Goal: Task Accomplishment & Management: Manage account settings

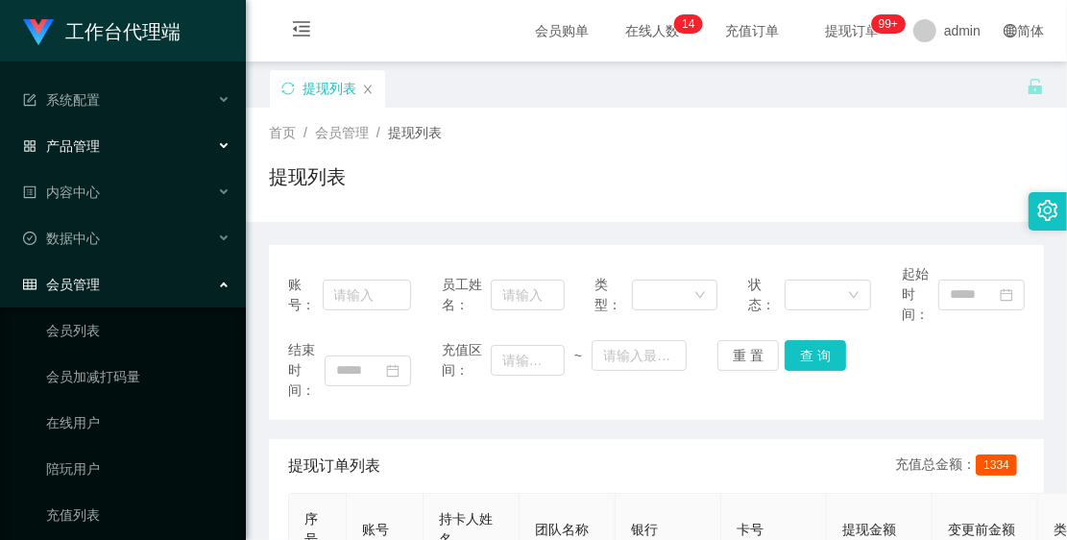
click at [122, 136] on div "产品管理" at bounding box center [123, 146] width 246 height 38
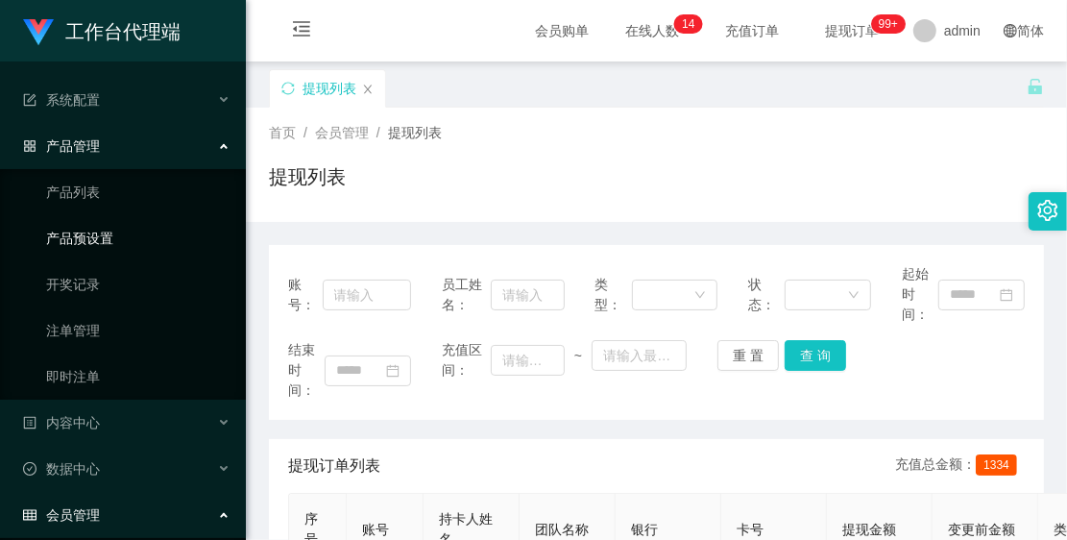
click at [112, 238] on link "产品预设置" at bounding box center [138, 238] width 184 height 38
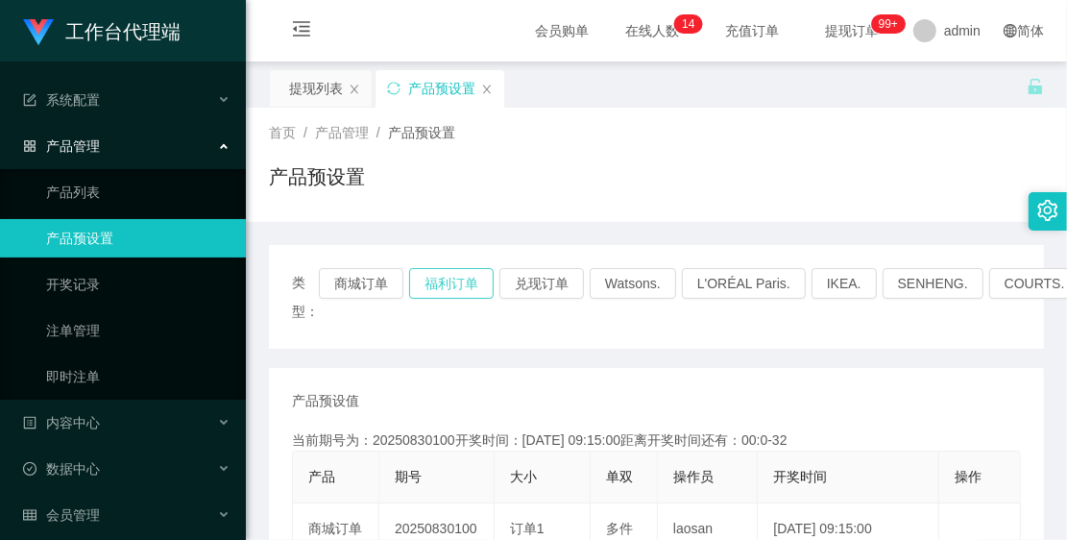
scroll to position [120, 0]
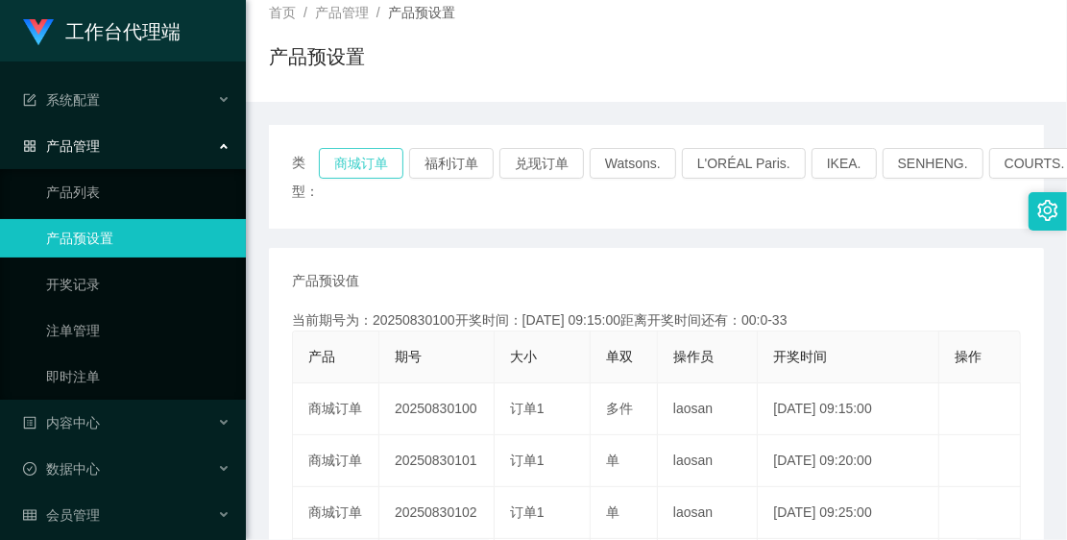
click at [355, 168] on button "商城订单" at bounding box center [361, 163] width 85 height 31
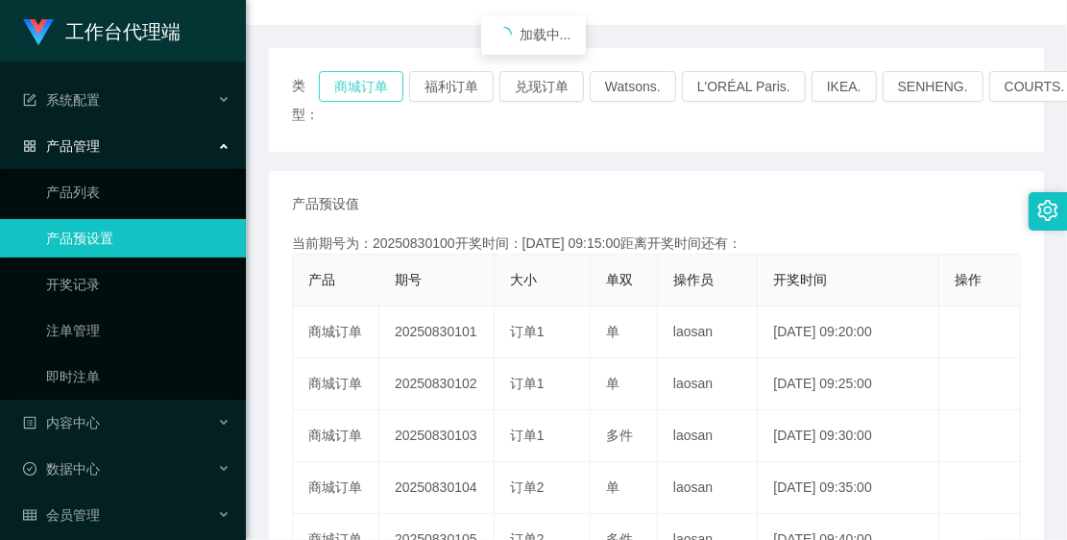
scroll to position [240, 0]
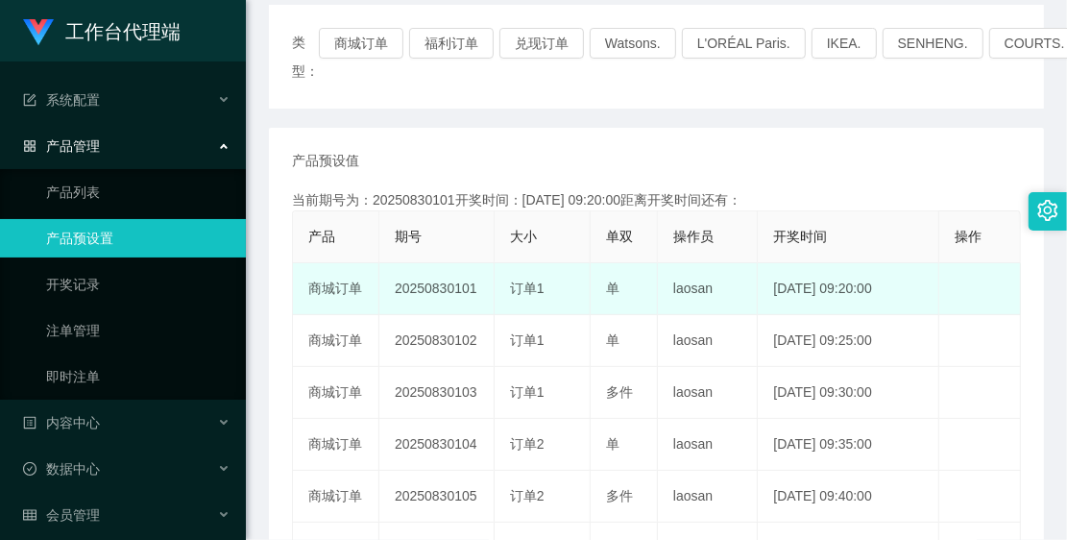
click at [399, 280] on td "20250830101" at bounding box center [436, 289] width 115 height 52
drag, startPoint x: 389, startPoint y: 281, endPoint x: 475, endPoint y: 281, distance: 86.4
click at [475, 281] on td "20250830101" at bounding box center [436, 289] width 115 height 52
copy td "20250830101"
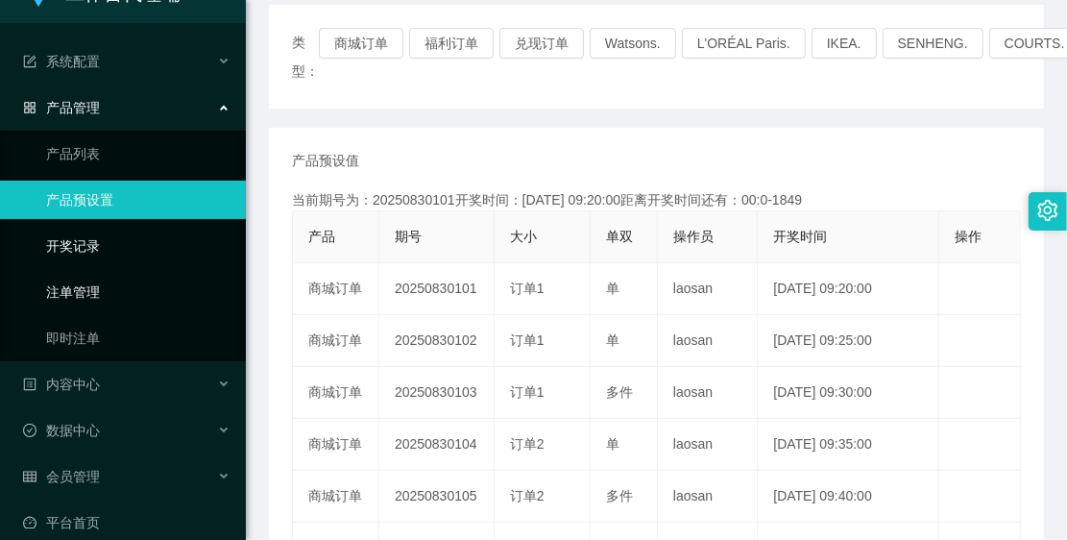
scroll to position [59, 0]
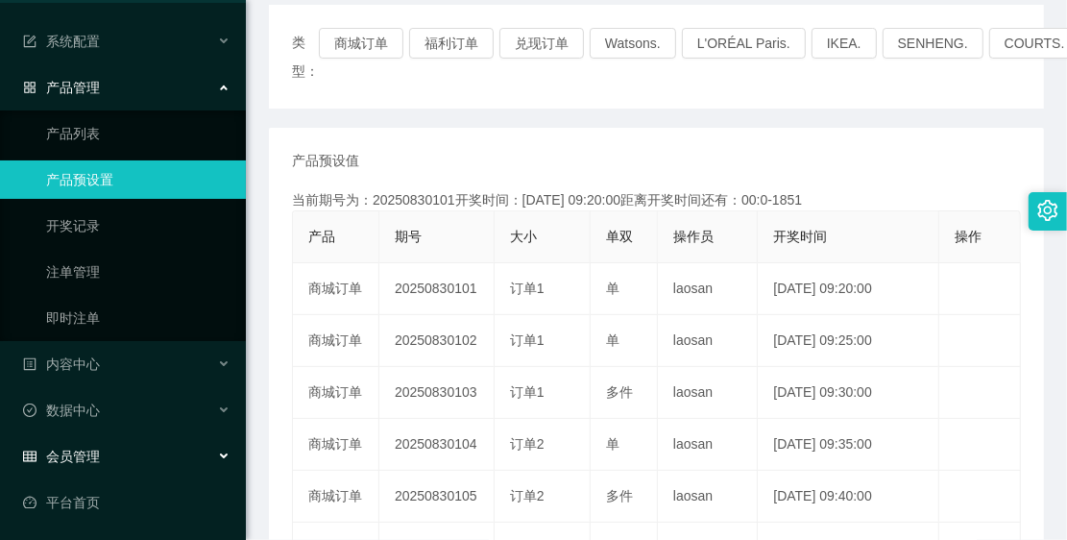
click at [120, 439] on div "会员管理" at bounding box center [123, 456] width 246 height 38
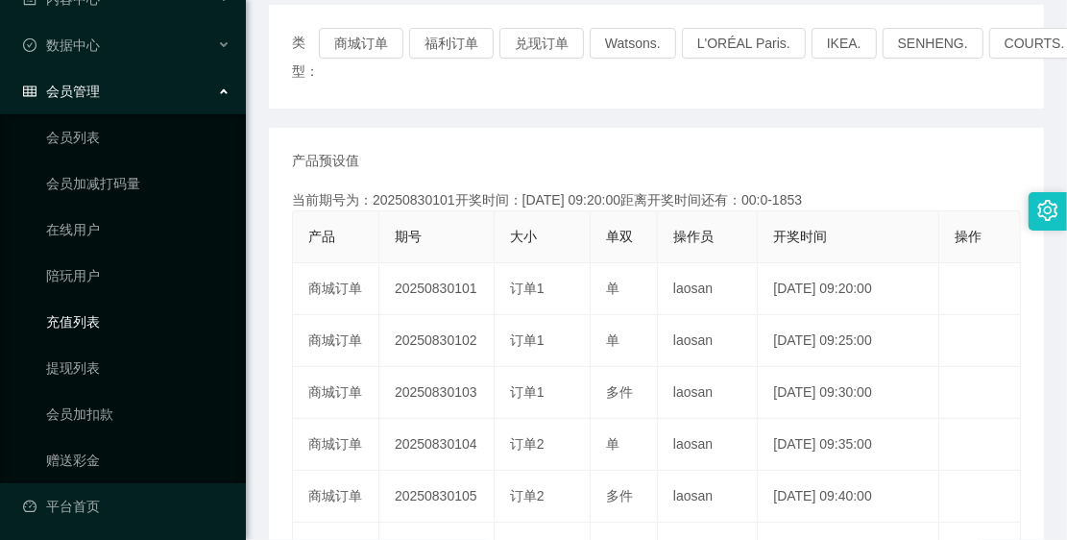
scroll to position [427, 0]
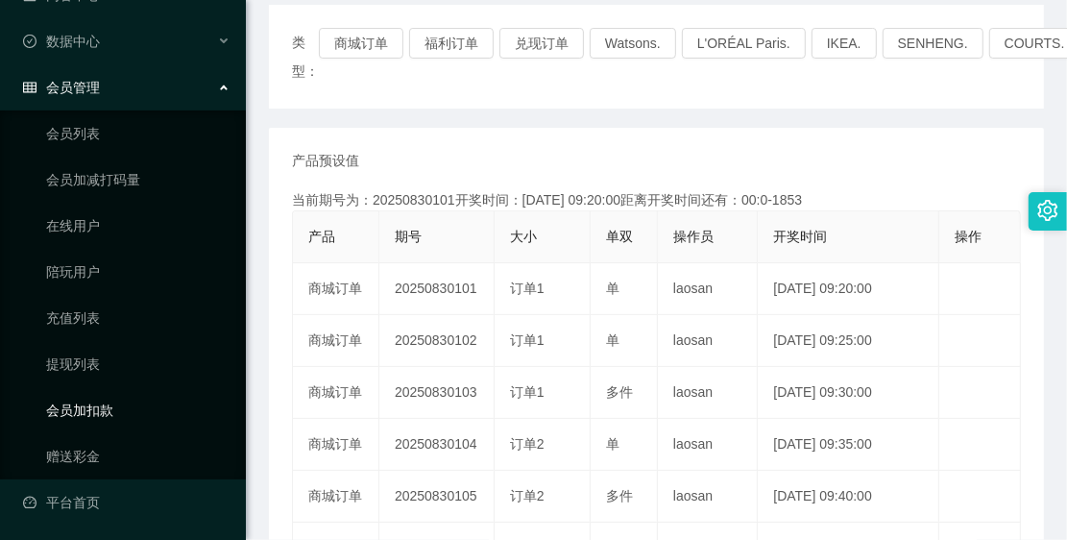
click at [130, 406] on link "会员加扣款" at bounding box center [138, 410] width 184 height 38
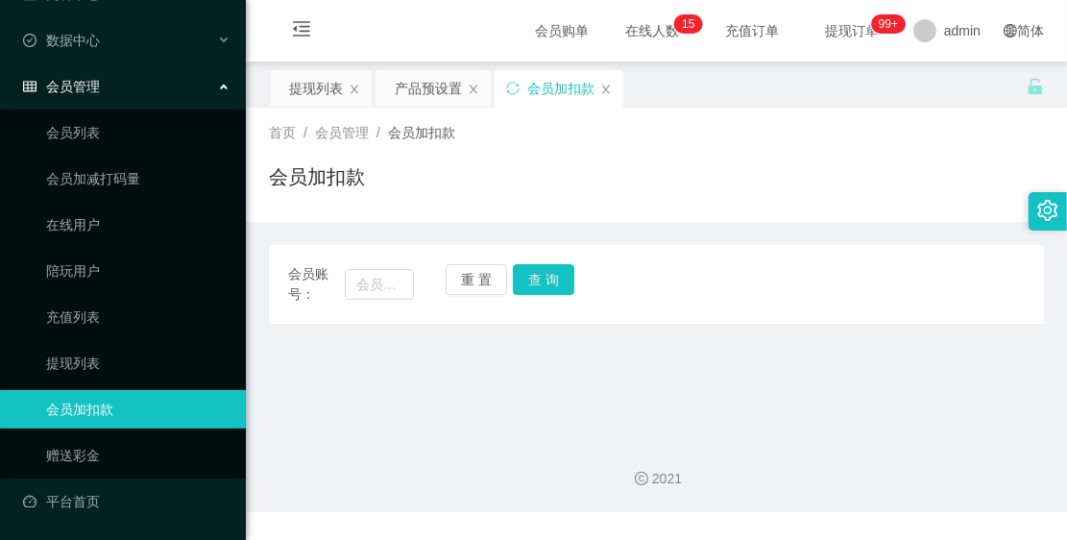
scroll to position [197, 0]
click at [376, 276] on input "text" at bounding box center [379, 284] width 69 height 31
paste input "83653428"
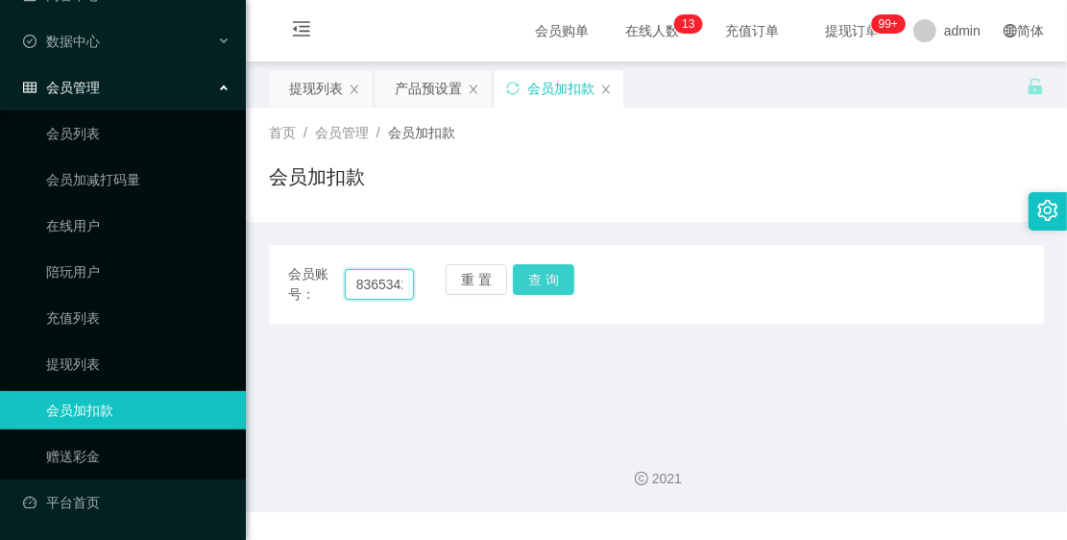
scroll to position [0, 16]
type input "83653428"
click at [535, 267] on button "查 询" at bounding box center [543, 279] width 61 height 31
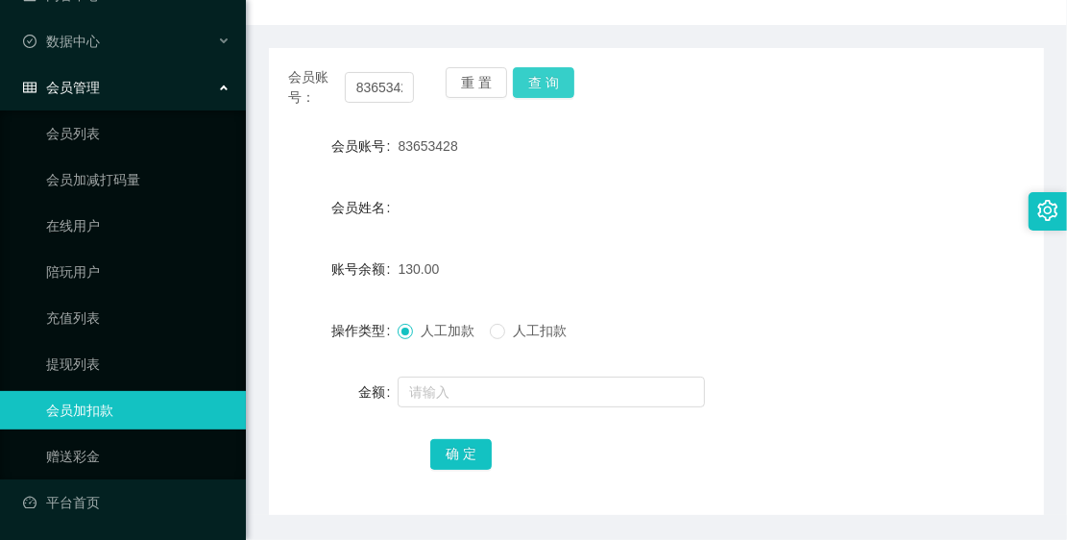
scroll to position [240, 0]
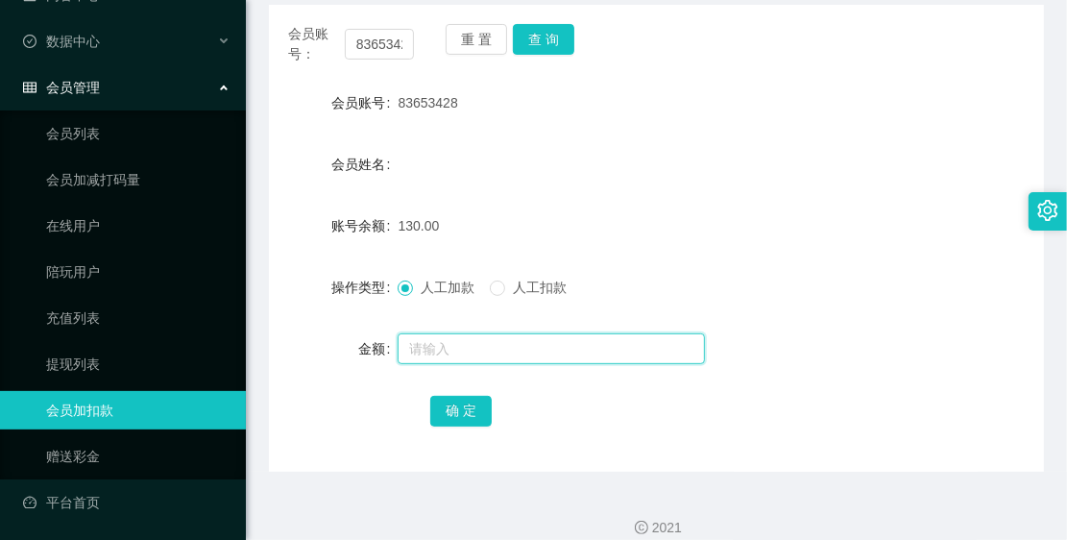
click at [486, 334] on input "text" at bounding box center [551, 348] width 307 height 31
type input "500"
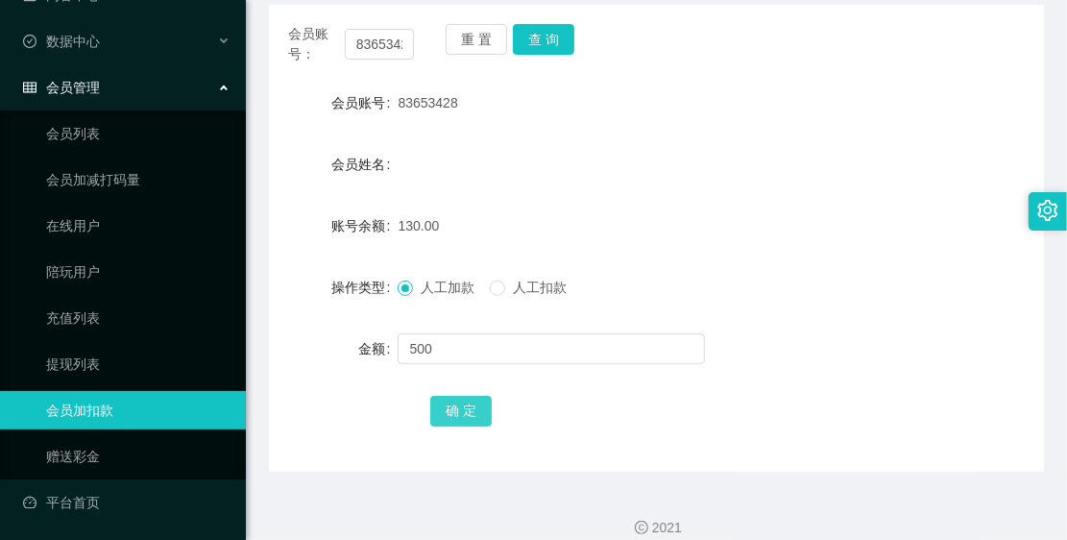
click at [486, 405] on button "确 定" at bounding box center [460, 411] width 61 height 31
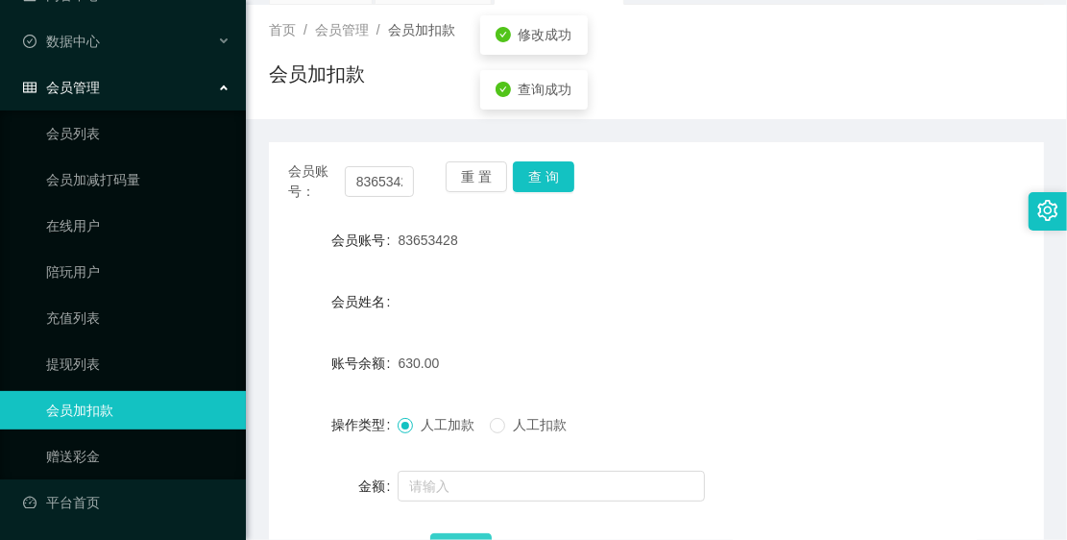
scroll to position [0, 0]
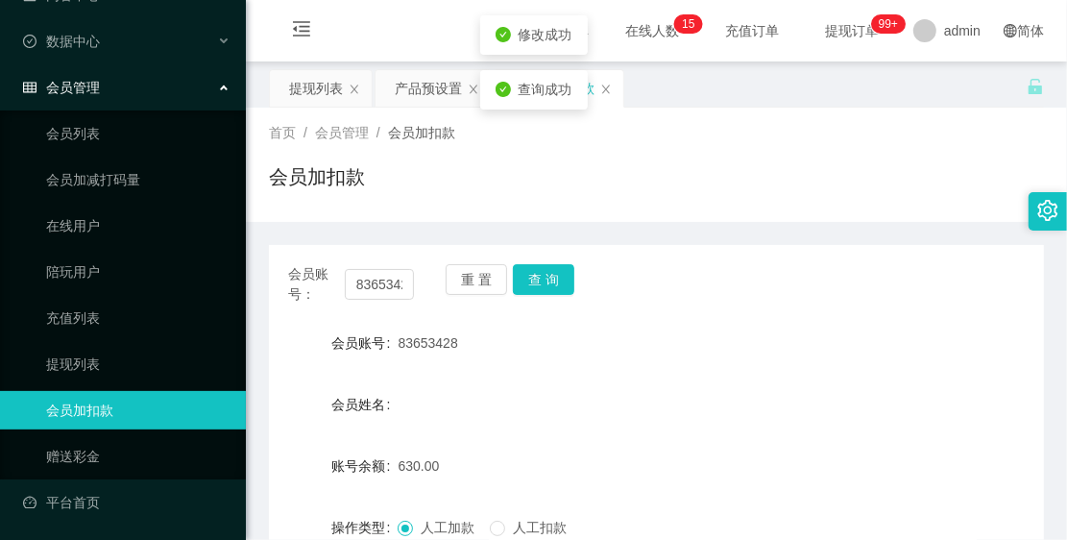
click at [116, 96] on div "会员管理" at bounding box center [123, 87] width 246 height 38
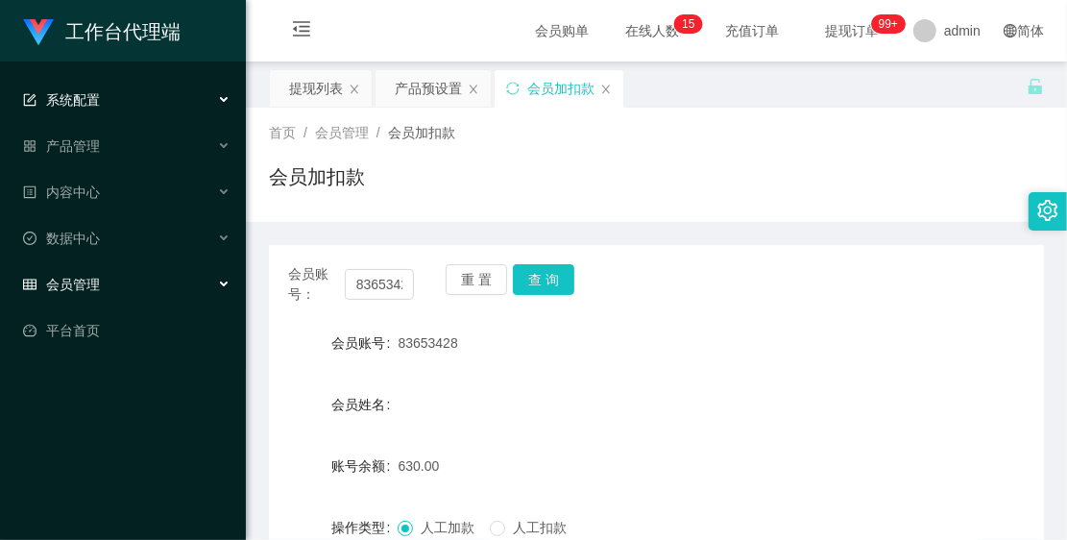
click at [126, 101] on div "系统配置" at bounding box center [123, 100] width 246 height 38
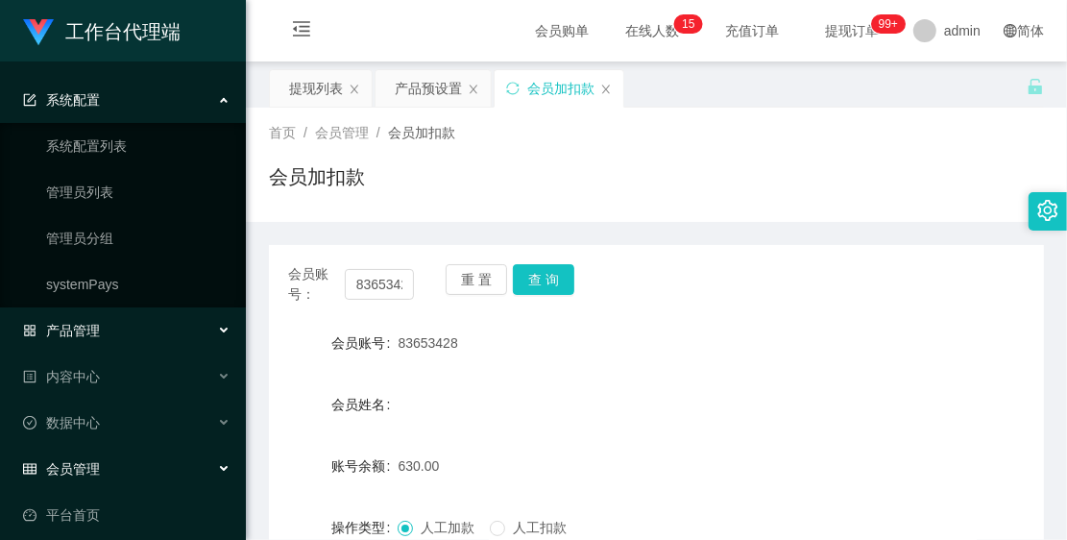
click at [155, 318] on div "产品管理" at bounding box center [123, 330] width 246 height 38
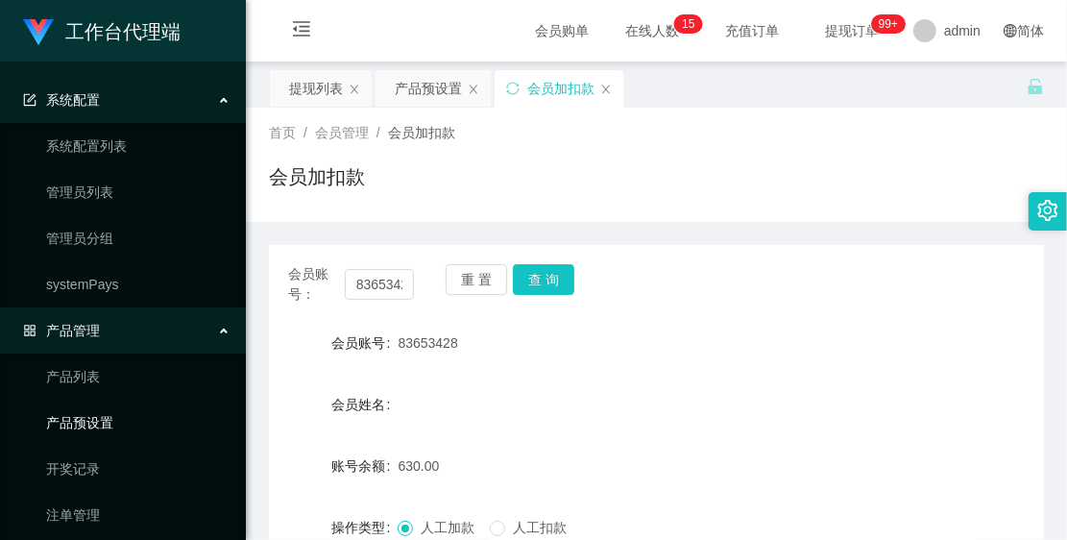
click at [122, 410] on link "产品预设置" at bounding box center [138, 422] width 184 height 38
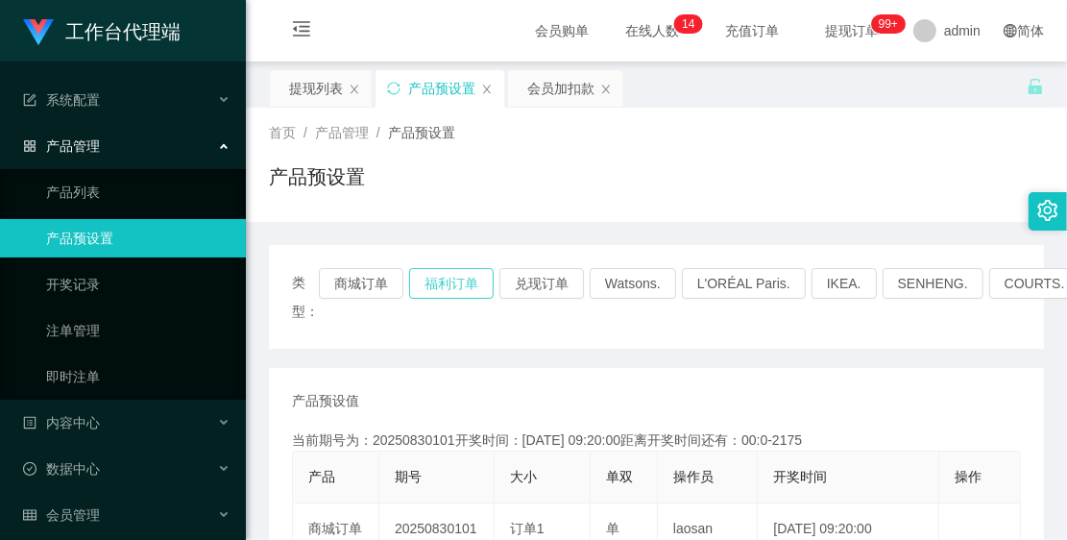
click at [433, 281] on button "福利订单" at bounding box center [451, 283] width 85 height 31
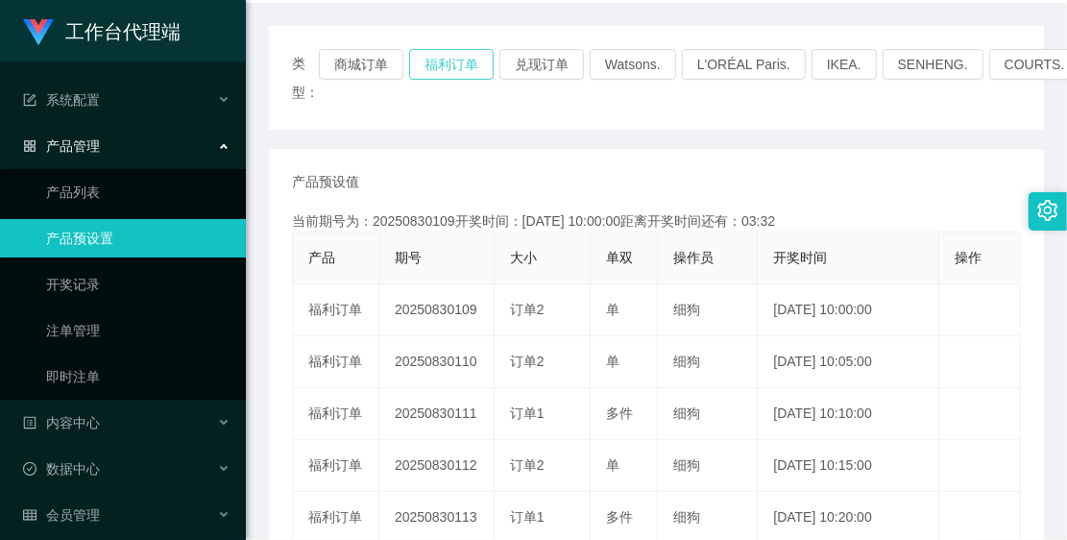
scroll to position [240, 0]
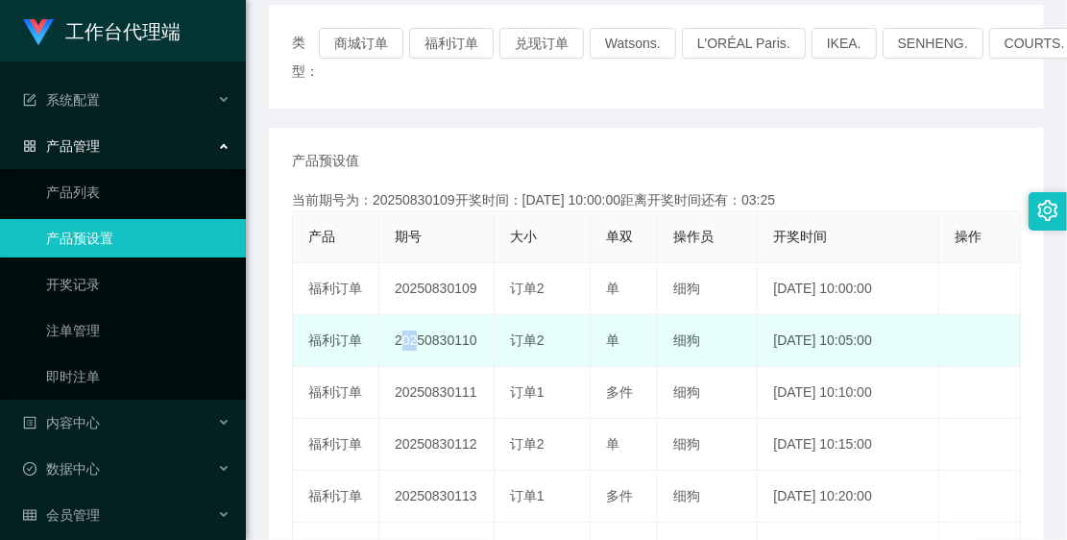
drag, startPoint x: 381, startPoint y: 338, endPoint x: 408, endPoint y: 334, distance: 27.2
click at [406, 334] on td "20250830110" at bounding box center [436, 341] width 115 height 52
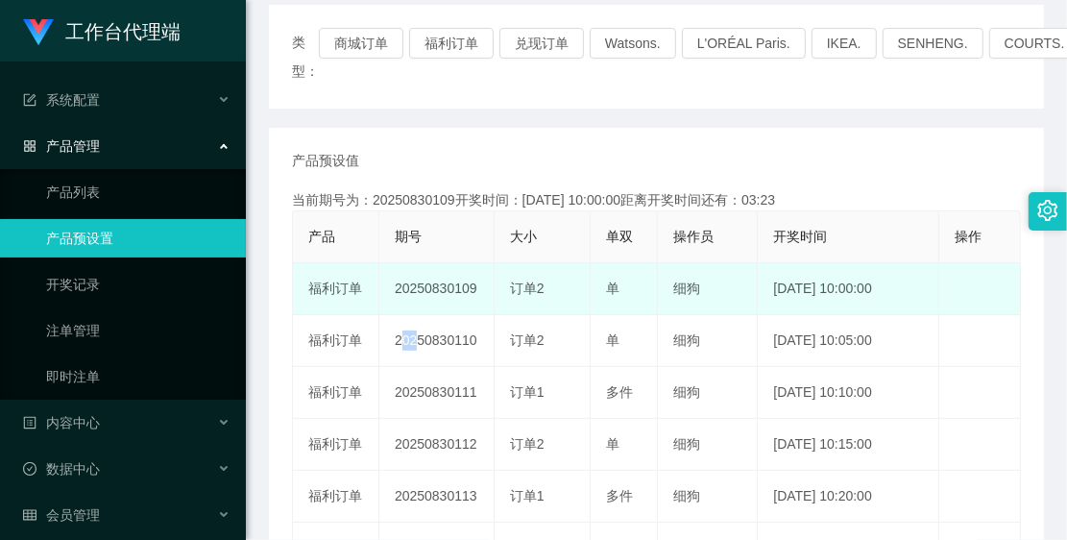
drag, startPoint x: 386, startPoint y: 291, endPoint x: 473, endPoint y: 289, distance: 86.5
click at [473, 289] on td "20250830109" at bounding box center [436, 289] width 115 height 52
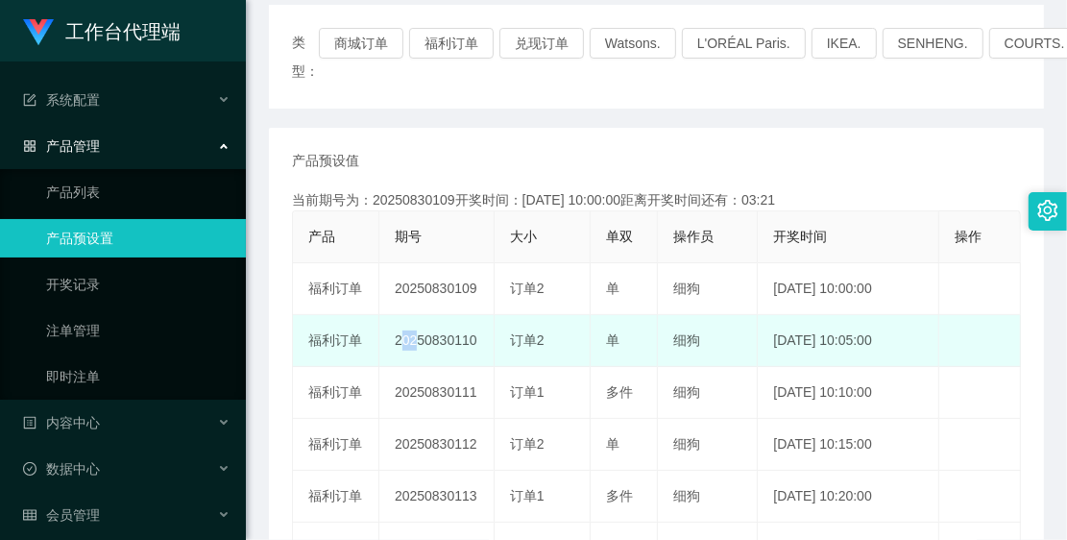
drag, startPoint x: 392, startPoint y: 336, endPoint x: 487, endPoint y: 333, distance: 95.1
click at [487, 333] on td "20250830110" at bounding box center [436, 341] width 115 height 52
copy td "20250830110"
